Goal: Transaction & Acquisition: Purchase product/service

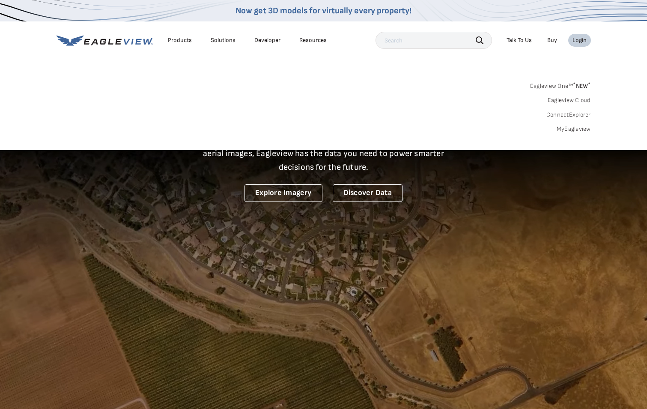
click at [571, 127] on link "MyEagleview" at bounding box center [574, 129] width 34 height 8
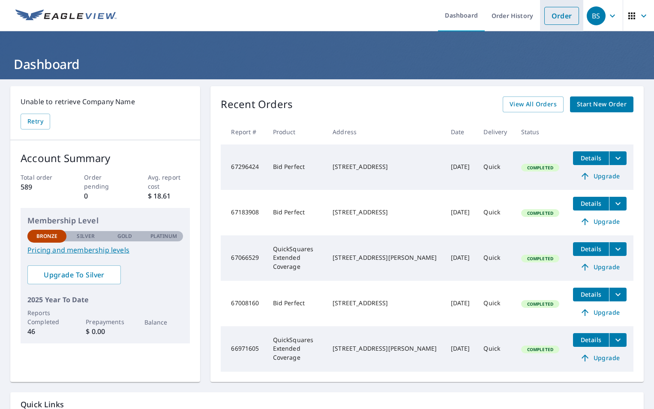
click at [548, 16] on link "Order" at bounding box center [561, 16] width 35 height 18
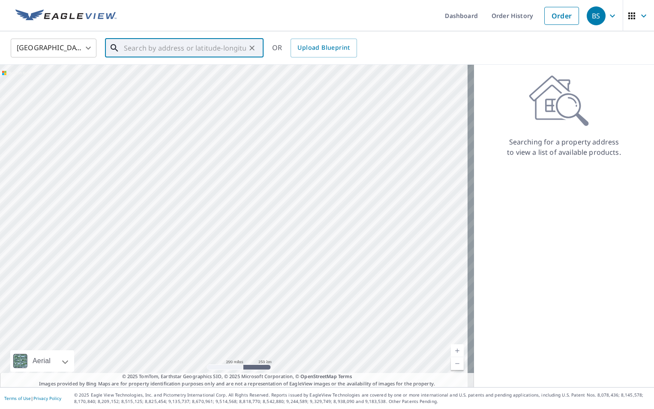
click at [145, 50] on input "text" at bounding box center [185, 48] width 122 height 24
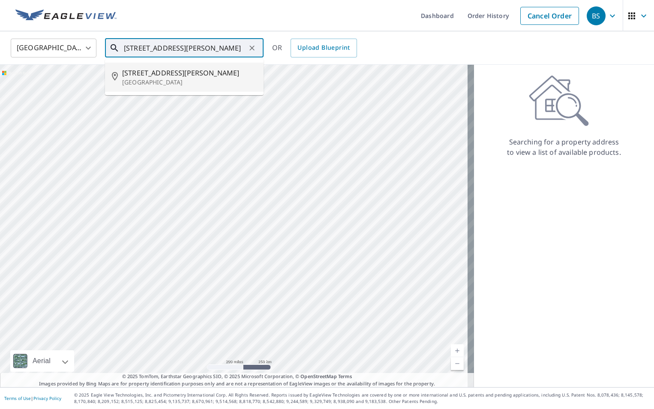
click at [178, 76] on span "[STREET_ADDRESS][PERSON_NAME]" at bounding box center [189, 73] width 135 height 10
type input "[STREET_ADDRESS][PERSON_NAME]"
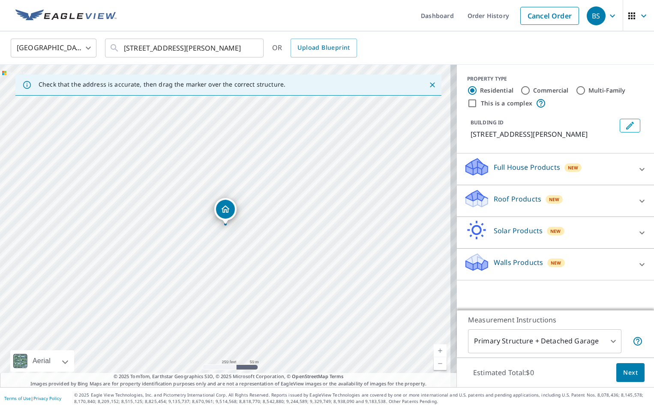
click at [524, 204] on p "Roof Products" at bounding box center [518, 199] width 48 height 10
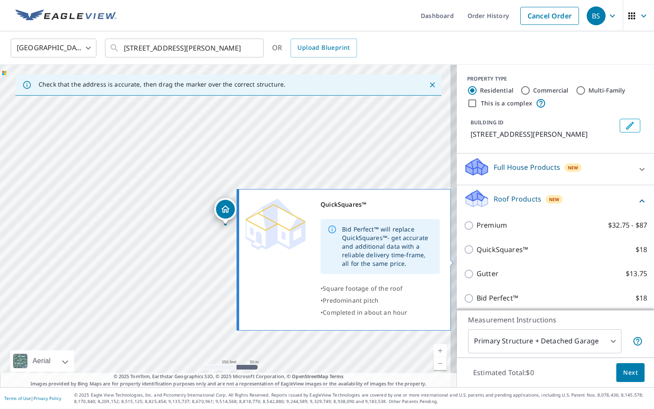
click at [465, 255] on input "QuickSquares™ $18" at bounding box center [470, 249] width 13 height 10
checkbox input "true"
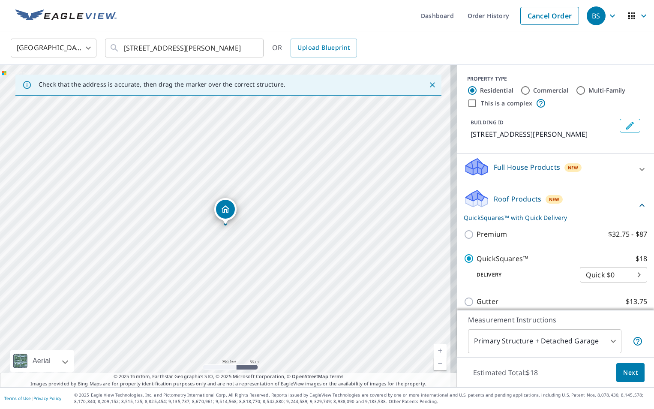
click at [623, 374] on span "Next" at bounding box center [630, 372] width 15 height 11
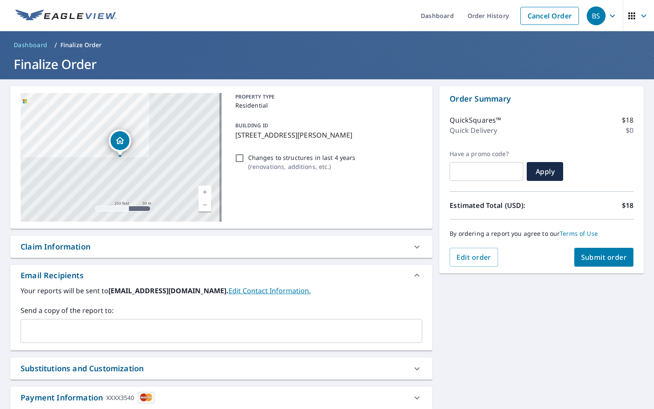
click at [596, 262] on button "Submit order" at bounding box center [604, 257] width 60 height 19
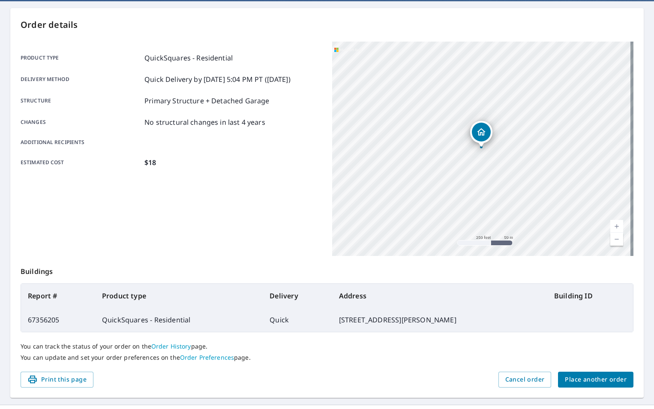
scroll to position [96, 0]
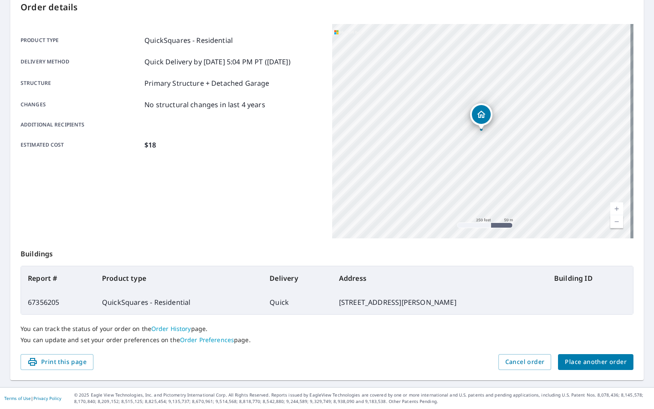
click at [573, 364] on span "Place another order" at bounding box center [596, 361] width 62 height 11
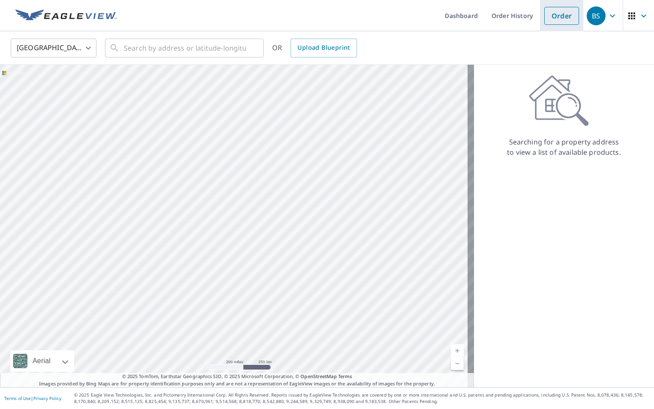
click at [547, 18] on link "Order" at bounding box center [561, 16] width 35 height 18
click at [518, 18] on link "Order History" at bounding box center [512, 15] width 55 height 31
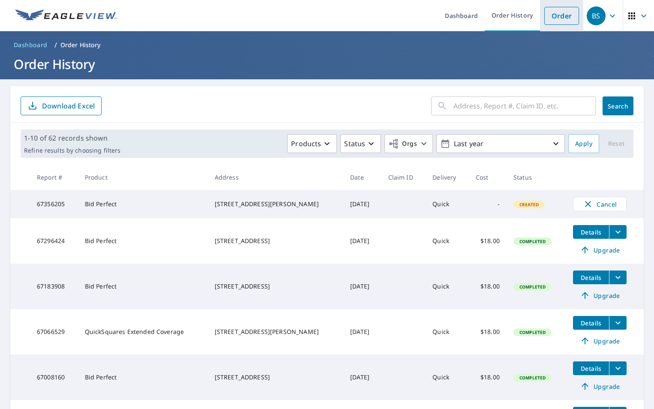
click at [544, 18] on link "Order" at bounding box center [561, 16] width 35 height 18
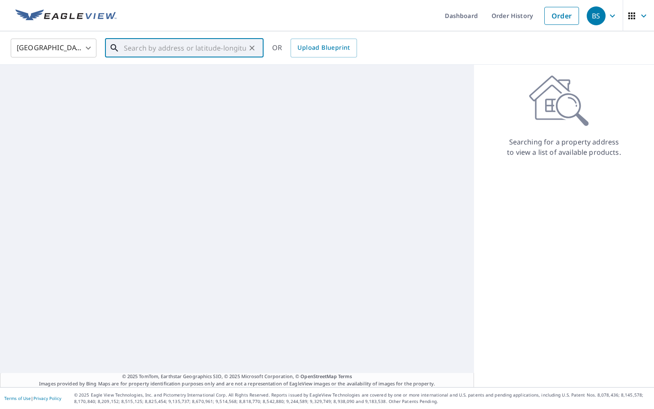
click at [128, 50] on input "text" at bounding box center [185, 48] width 122 height 24
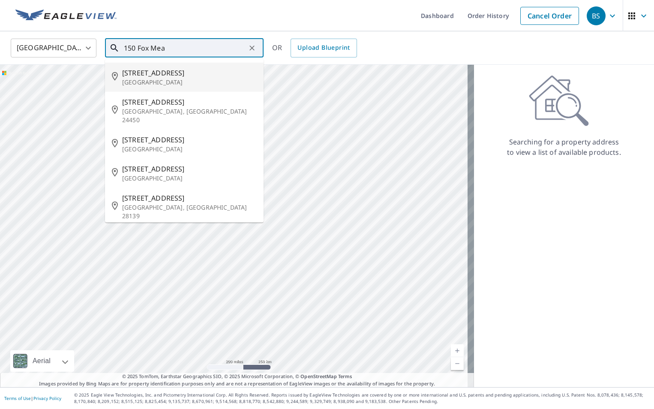
click at [167, 79] on p "[GEOGRAPHIC_DATA]" at bounding box center [189, 82] width 135 height 9
type input "[STREET_ADDRESS][PERSON_NAME]"
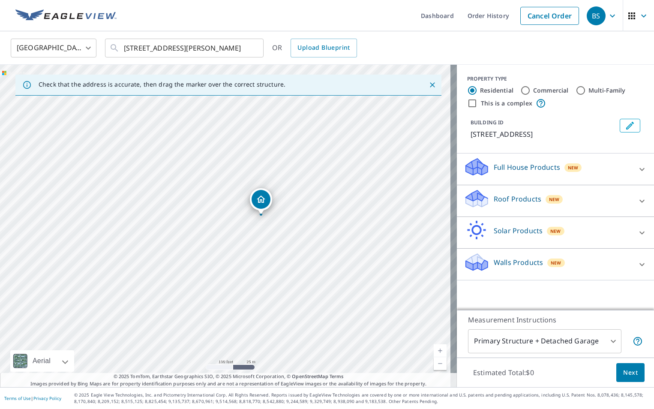
drag, startPoint x: 198, startPoint y: 228, endPoint x: 300, endPoint y: 231, distance: 101.2
click at [301, 231] on div "[STREET_ADDRESS][PERSON_NAME]" at bounding box center [228, 226] width 457 height 322
click at [521, 201] on p "Roof Products" at bounding box center [518, 199] width 48 height 10
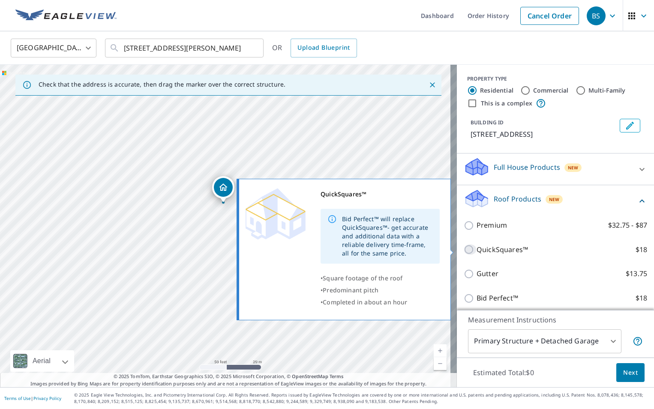
click at [464, 249] on input "QuickSquares™ $18" at bounding box center [470, 249] width 13 height 10
checkbox input "true"
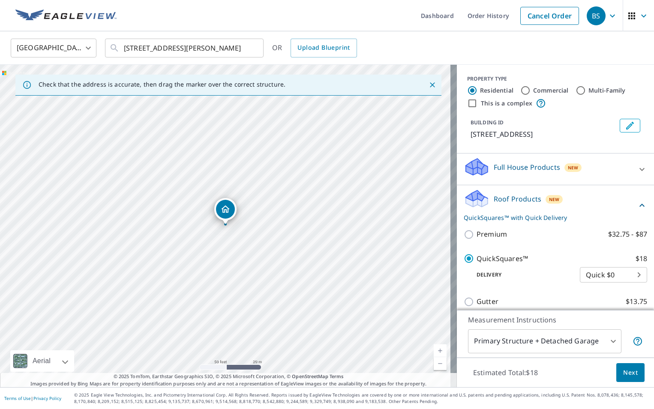
click at [624, 374] on span "Next" at bounding box center [630, 372] width 15 height 11
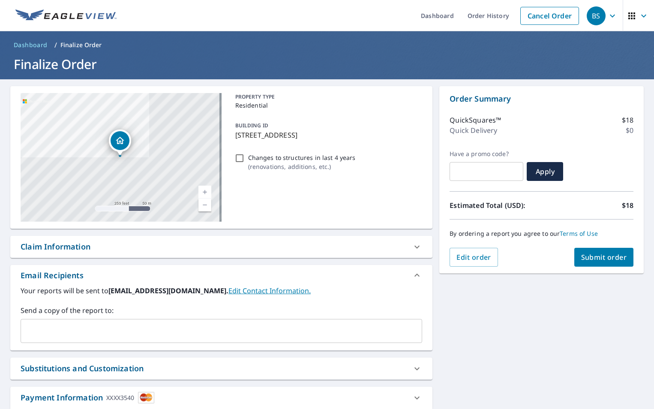
click at [581, 258] on span "Submit order" at bounding box center [604, 256] width 46 height 9
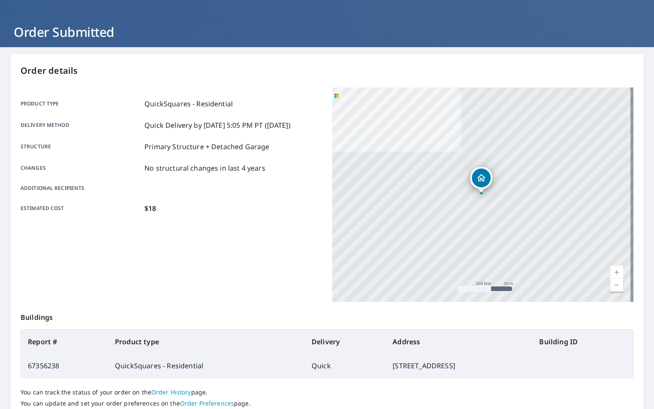
scroll to position [96, 0]
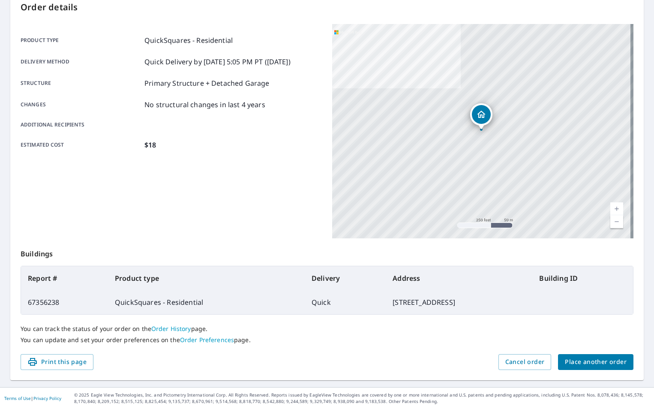
click at [589, 366] on span "Place another order" at bounding box center [596, 361] width 62 height 11
